Goal: Browse casually: Explore the website without a specific task or goal

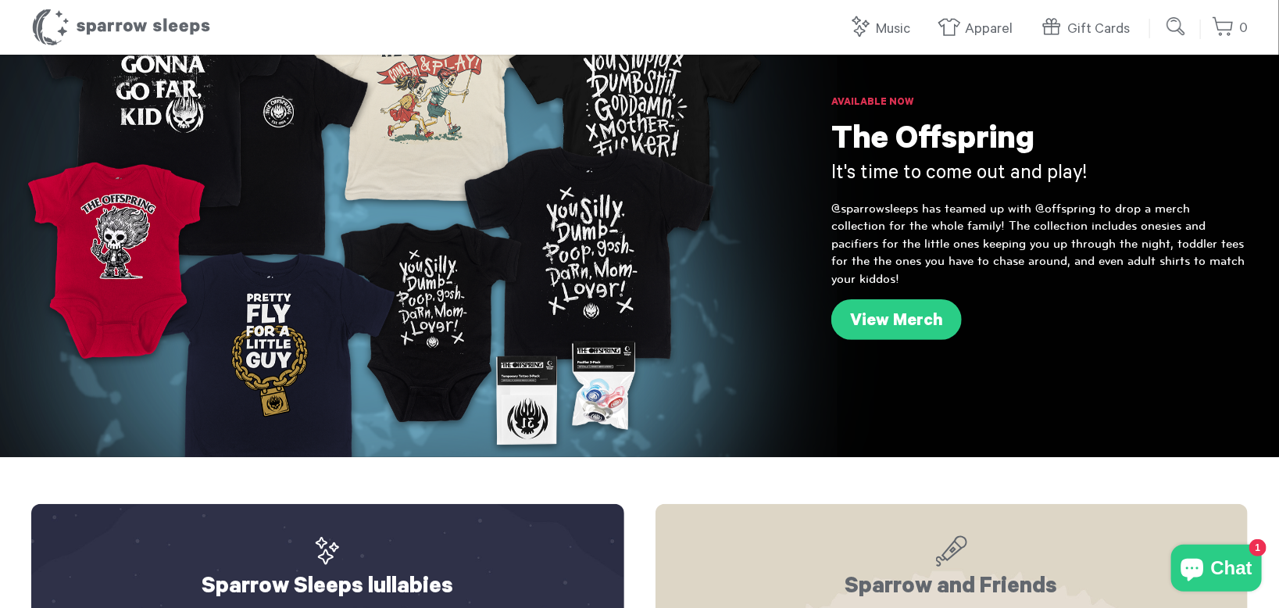
scroll to position [78, 0]
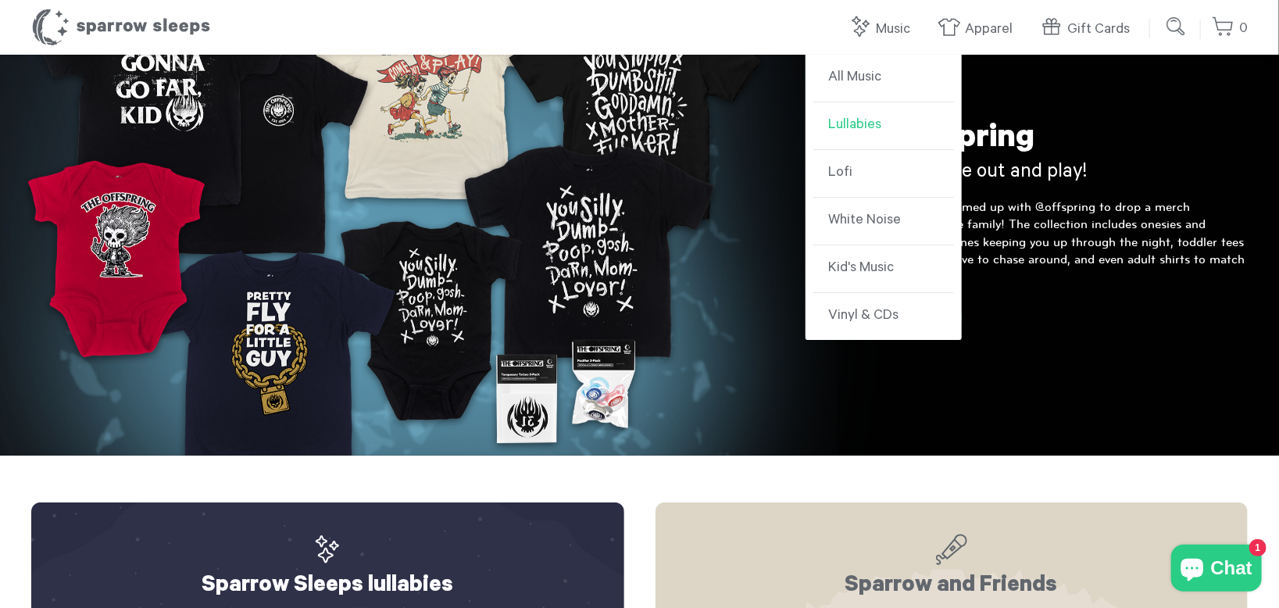
click at [853, 117] on link "Lullabies" at bounding box center [883, 126] width 141 height 48
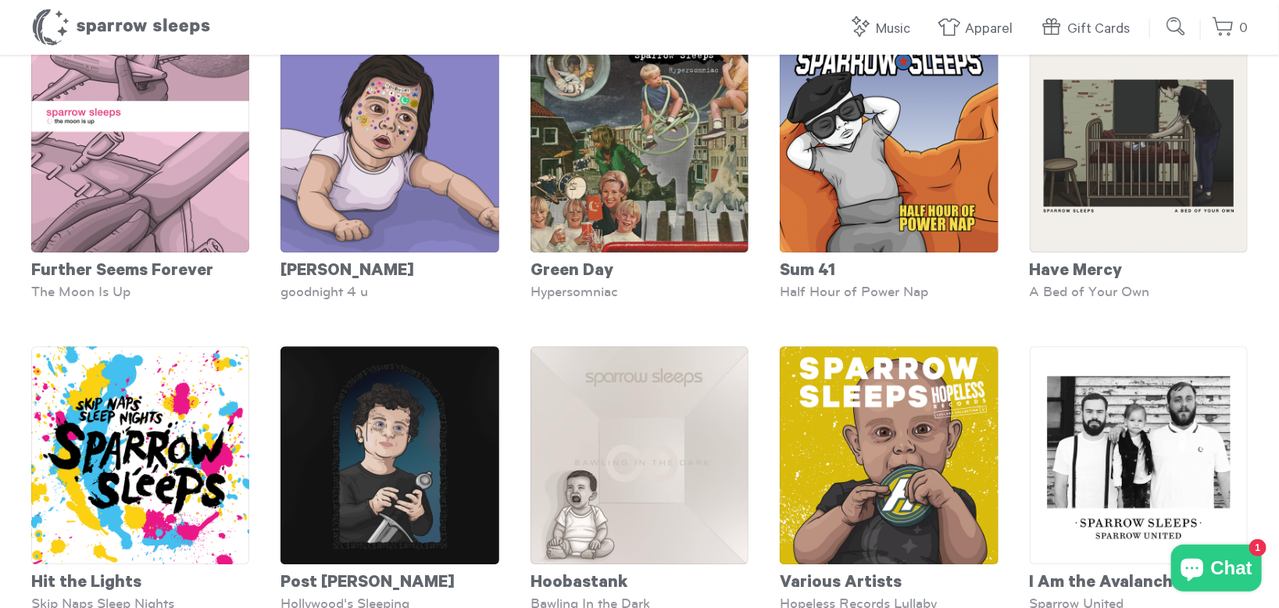
scroll to position [2066, 0]
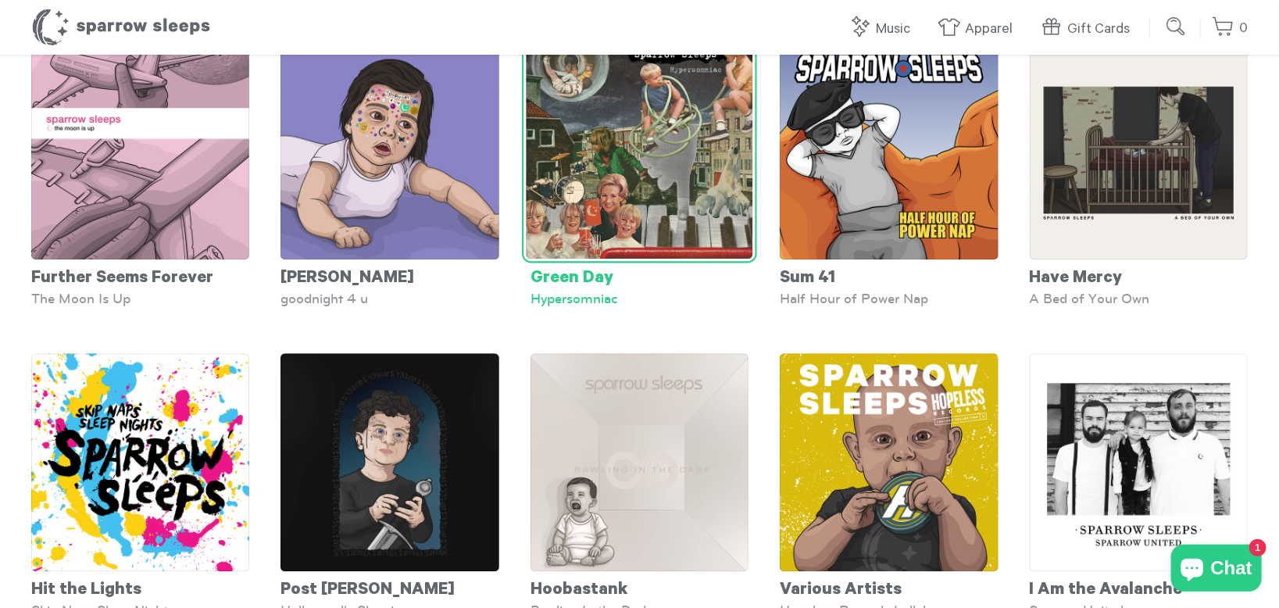
click at [635, 204] on img at bounding box center [639, 145] width 227 height 227
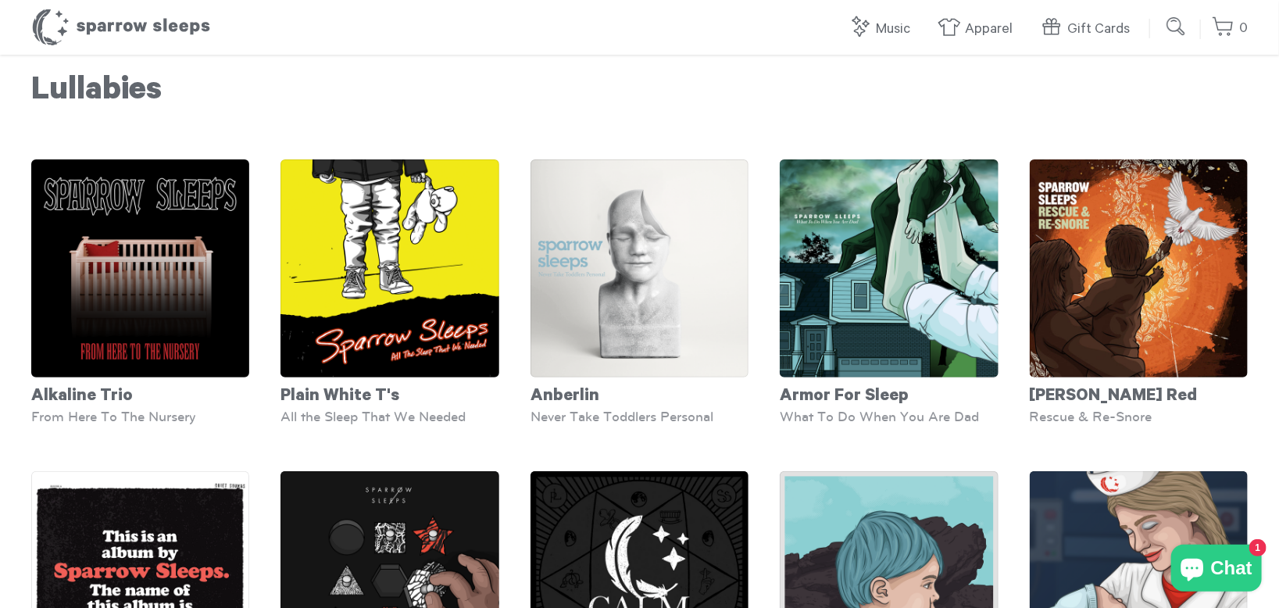
scroll to position [0, 0]
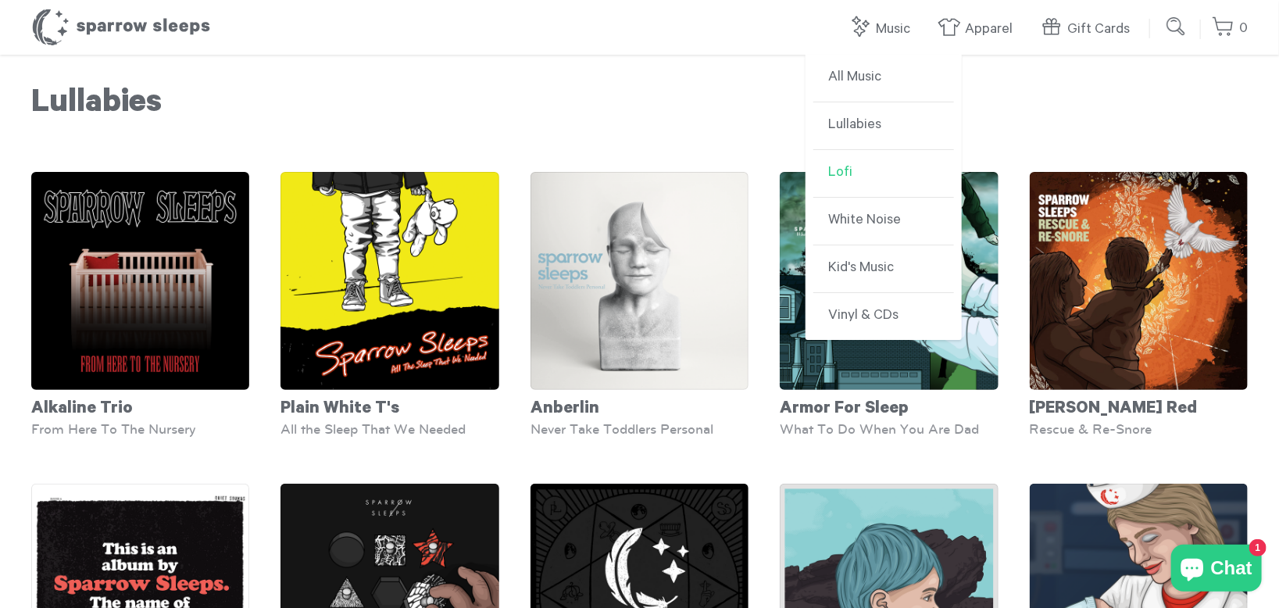
click at [851, 175] on link "Lofi" at bounding box center [883, 174] width 141 height 48
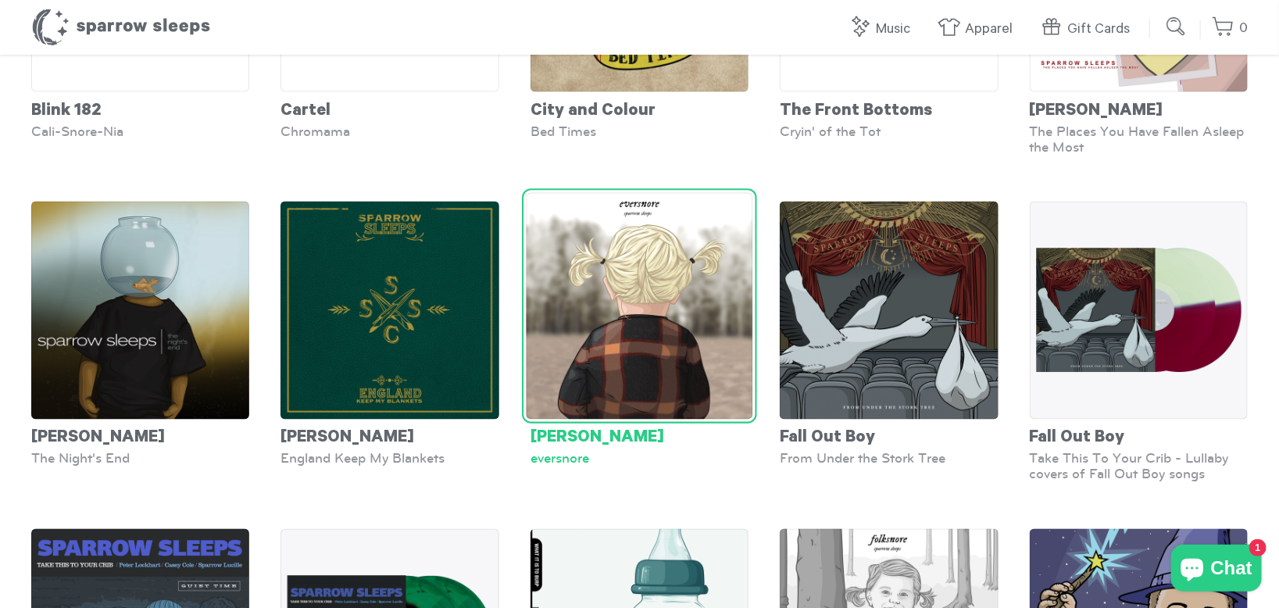
scroll to position [1563, 0]
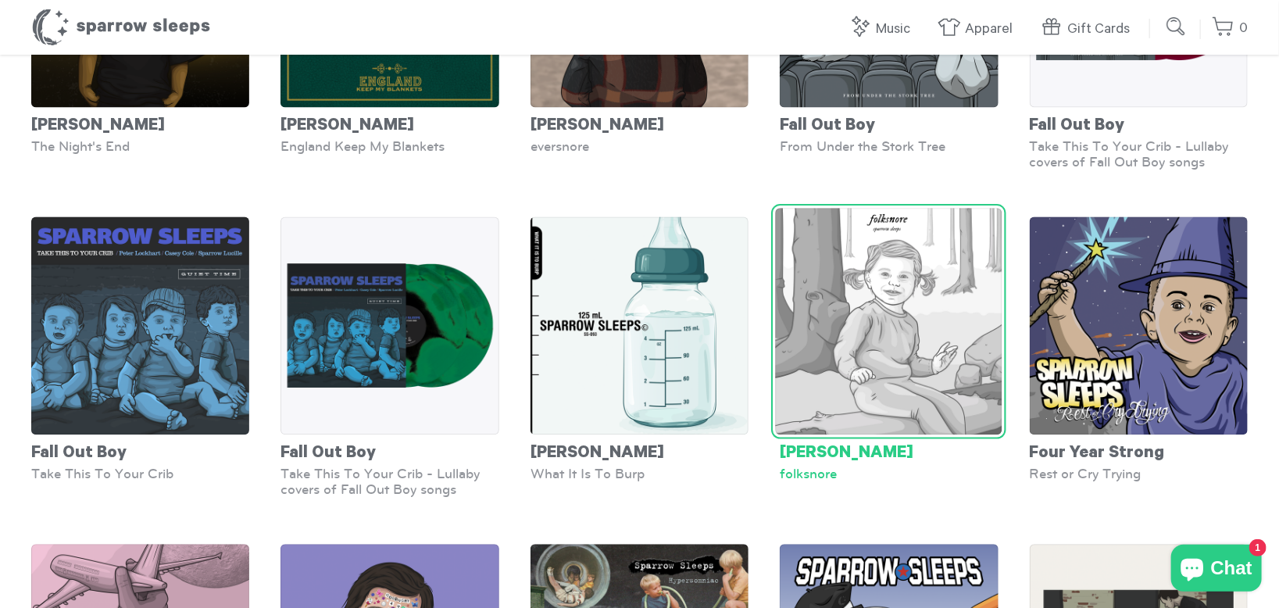
click at [865, 312] on img at bounding box center [889, 321] width 227 height 227
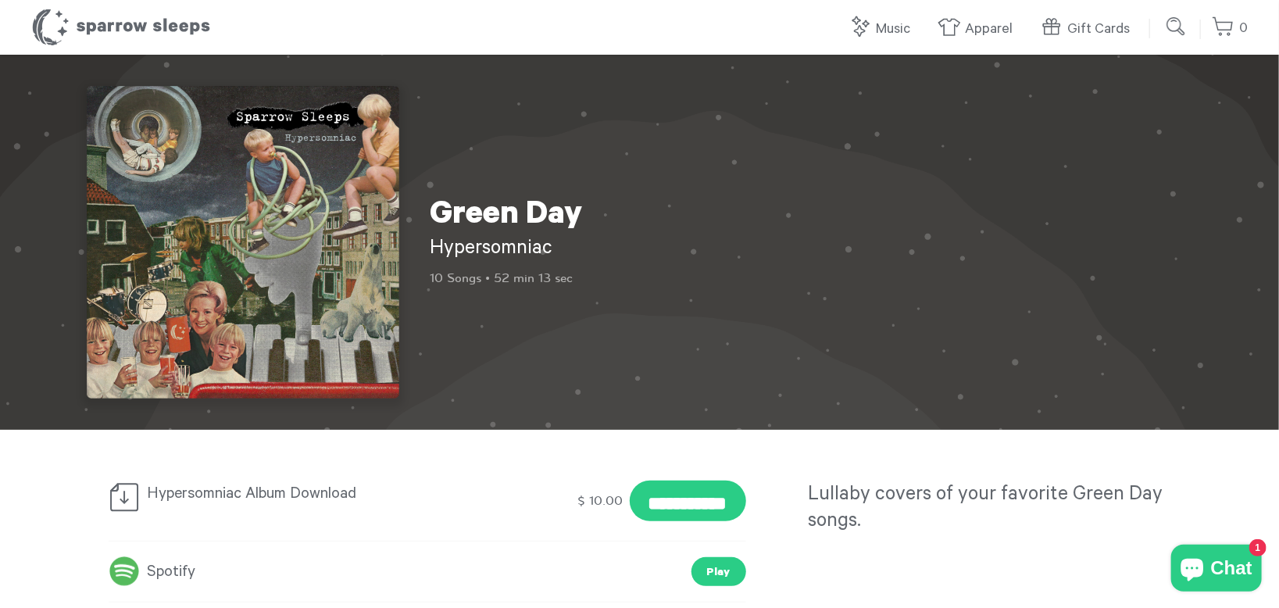
drag, startPoint x: 452, startPoint y: 248, endPoint x: 540, endPoint y: 241, distance: 88.6
click at [572, 248] on h2 "Hypersomniac" at bounding box center [571, 250] width 281 height 27
drag, startPoint x: 0, startPoint y: 0, endPoint x: 454, endPoint y: 15, distance: 454.3
click at [470, 20] on header "Sparrow Sleeps 0 Your cart is empty. Total: $ 0.00 Log in or Create account POW…" at bounding box center [639, 27] width 1279 height 55
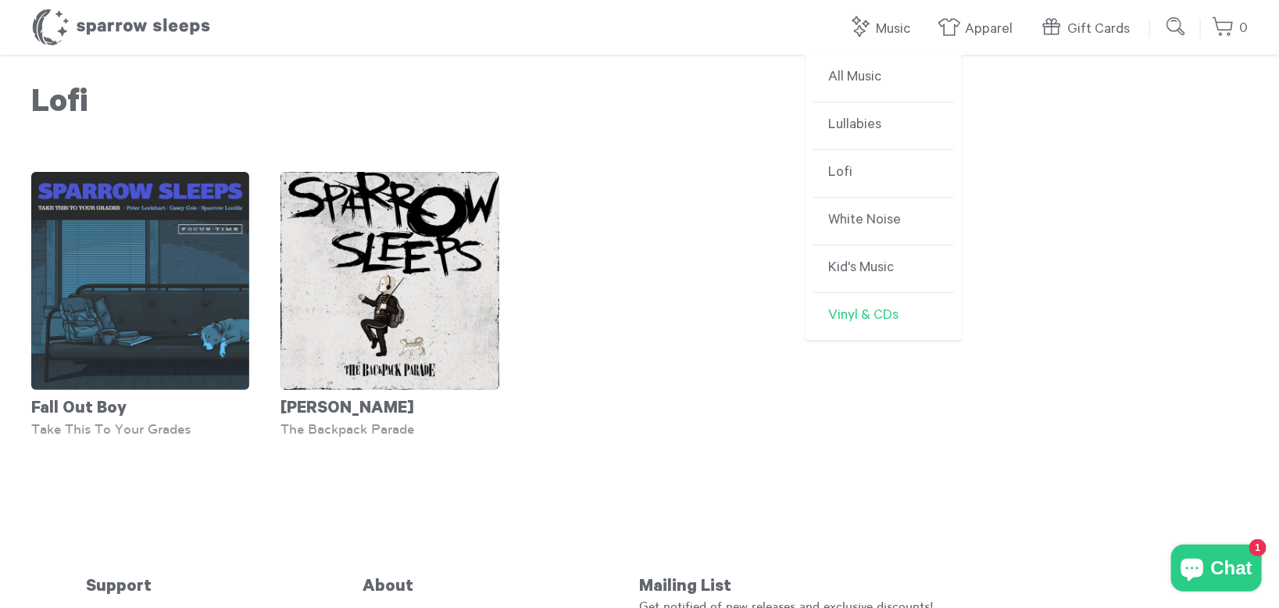
click at [872, 307] on link "Vinyl & CDs" at bounding box center [883, 316] width 141 height 47
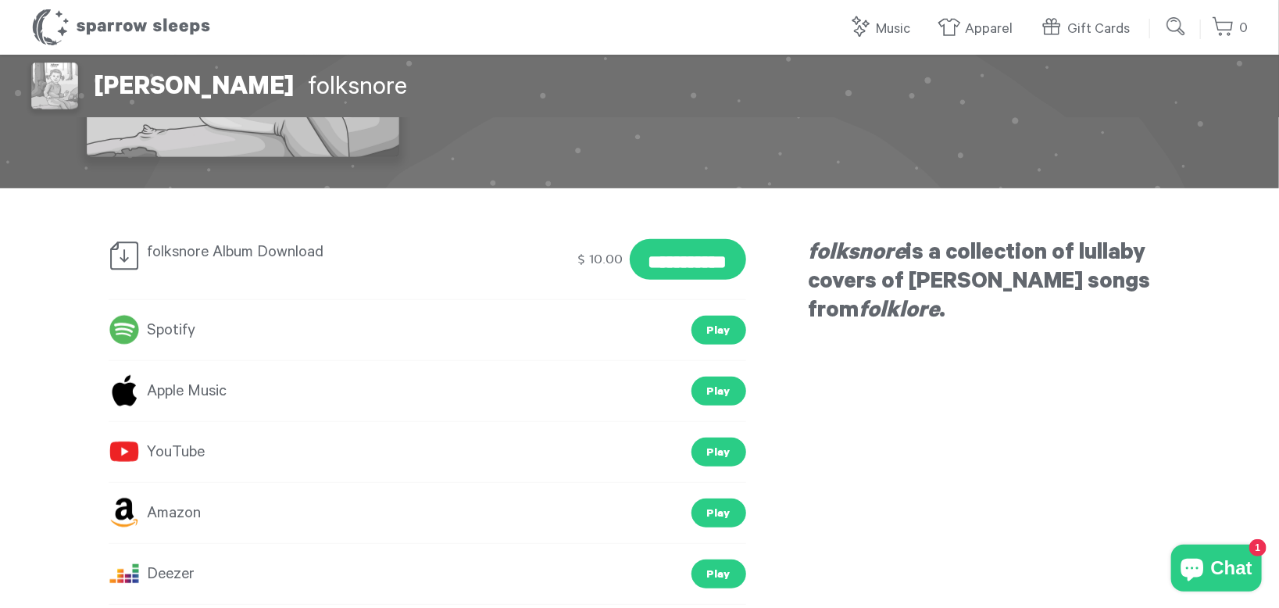
scroll to position [234, 0]
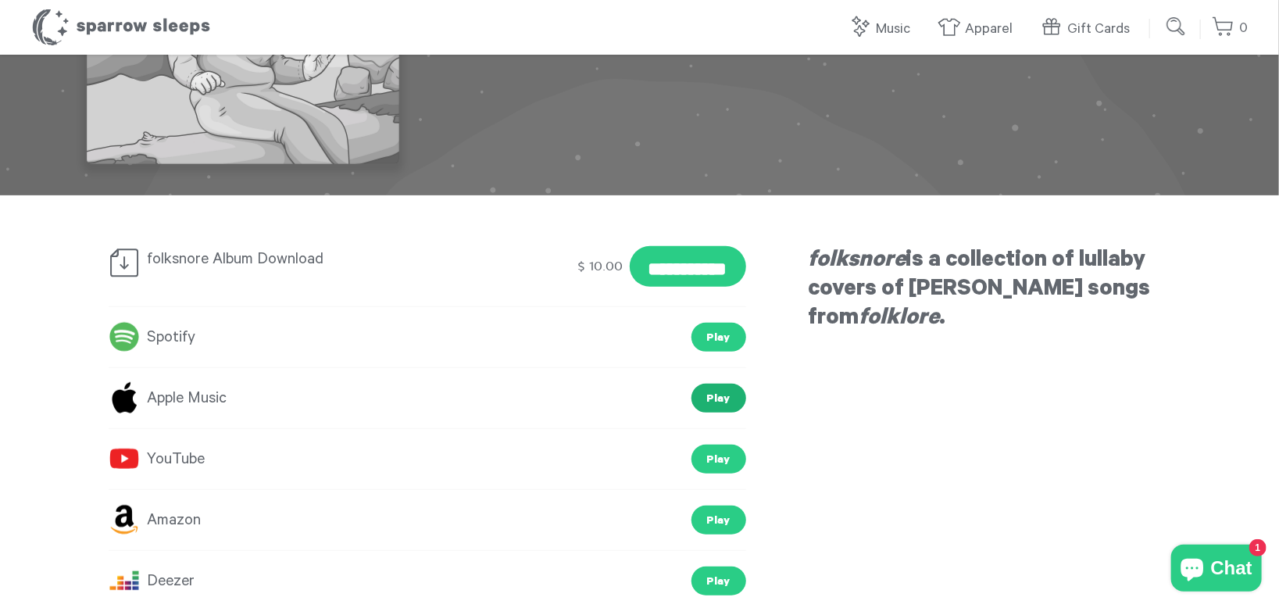
click at [720, 392] on link "Play" at bounding box center [719, 398] width 55 height 29
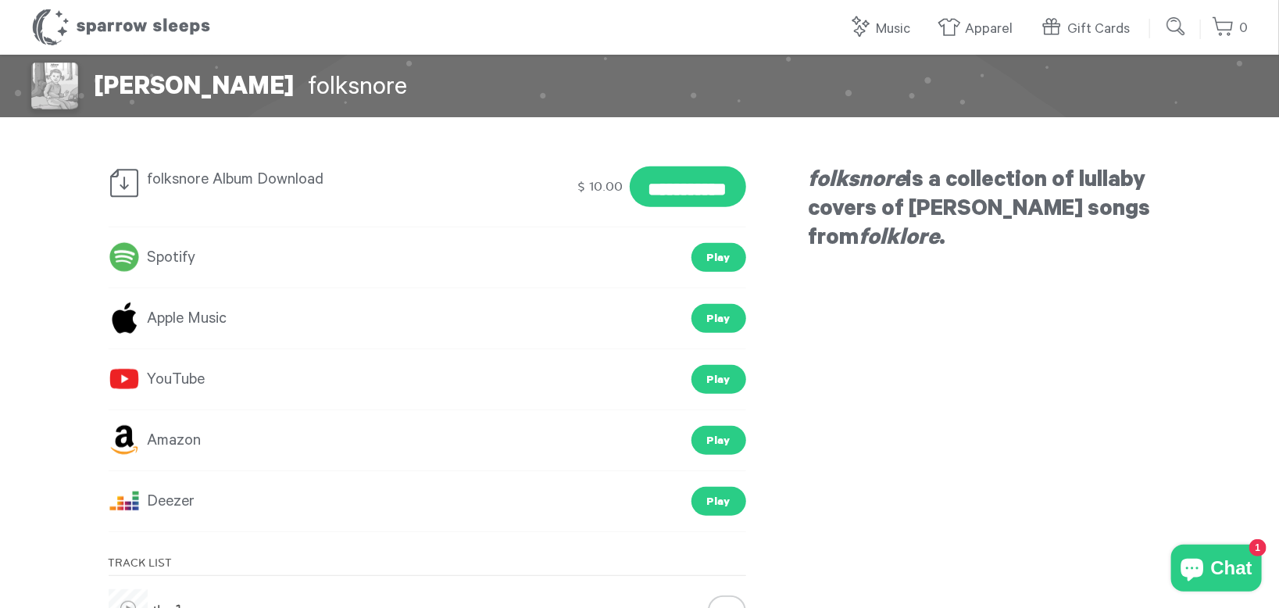
scroll to position [313, 0]
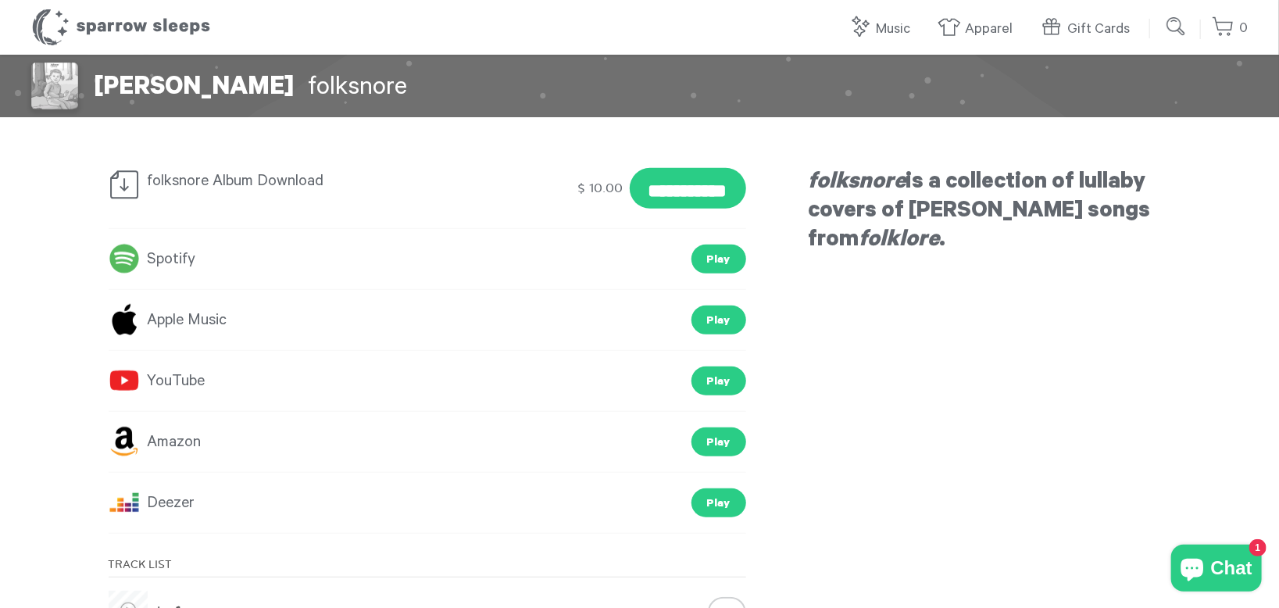
drag, startPoint x: 480, startPoint y: 595, endPoint x: 549, endPoint y: 601, distance: 69.1
click at [547, 601] on div "the 1" at bounding box center [393, 620] width 568 height 63
